Goal: Navigation & Orientation: Understand site structure

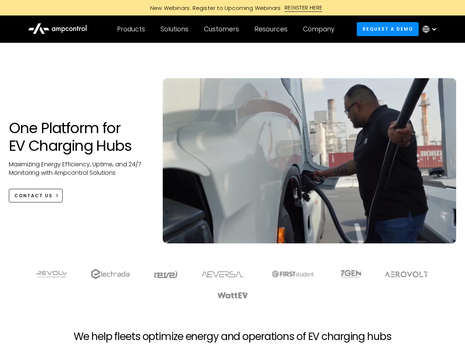
click at [227, 29] on div "Customers" at bounding box center [221, 29] width 35 height 8
click at [131, 29] on div "Products" at bounding box center [131, 29] width 28 height 8
click at [175, 29] on div "Solutions" at bounding box center [175, 29] width 28 height 8
click at [223, 29] on div "Customers" at bounding box center [221, 29] width 35 height 8
click at [273, 29] on div "Resources" at bounding box center [271, 29] width 33 height 8
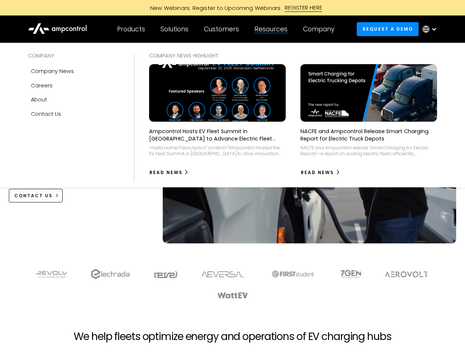
click at [321, 29] on div "Company" at bounding box center [318, 29] width 31 height 8
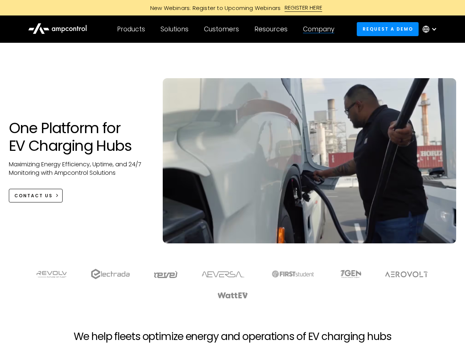
click at [432, 29] on div at bounding box center [434, 29] width 6 height 6
